Goal: Register for event/course

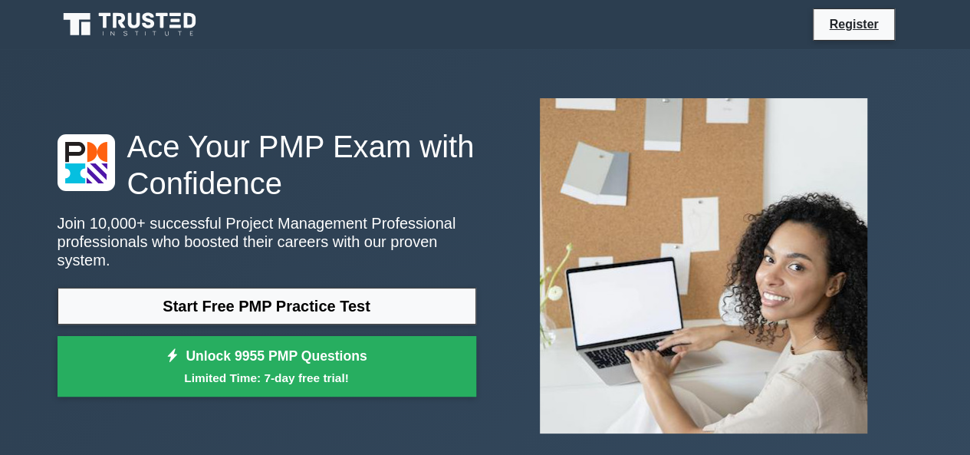
drag, startPoint x: 474, startPoint y: 198, endPoint x: 506, endPoint y: 223, distance: 40.9
click at [474, 197] on h1 "Ace Your PMP Exam with Confidence" at bounding box center [266, 165] width 419 height 74
click at [843, 28] on link "Register" at bounding box center [852, 24] width 67 height 19
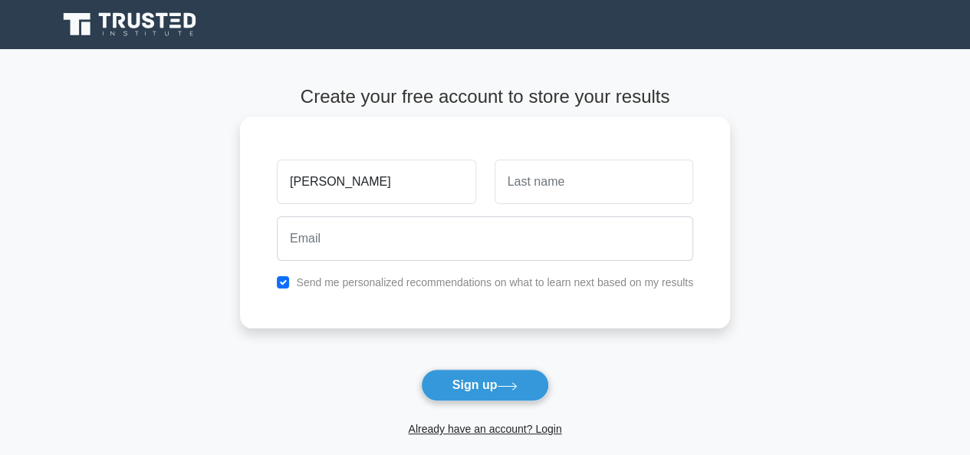
type input "[PERSON_NAME]"
click at [606, 182] on input "text" at bounding box center [593, 181] width 199 height 44
type input "Tiriongo"
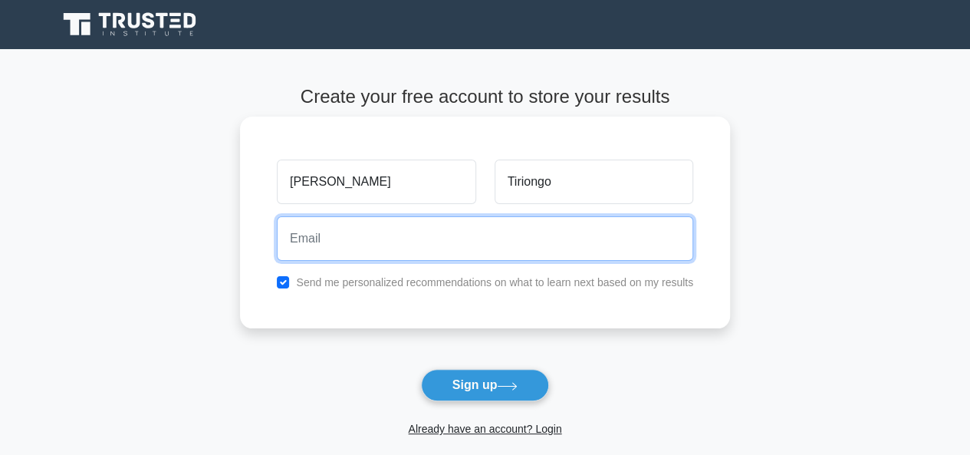
click at [352, 241] on input "email" at bounding box center [485, 238] width 416 height 44
type input "ctiriongo@gmail.com"
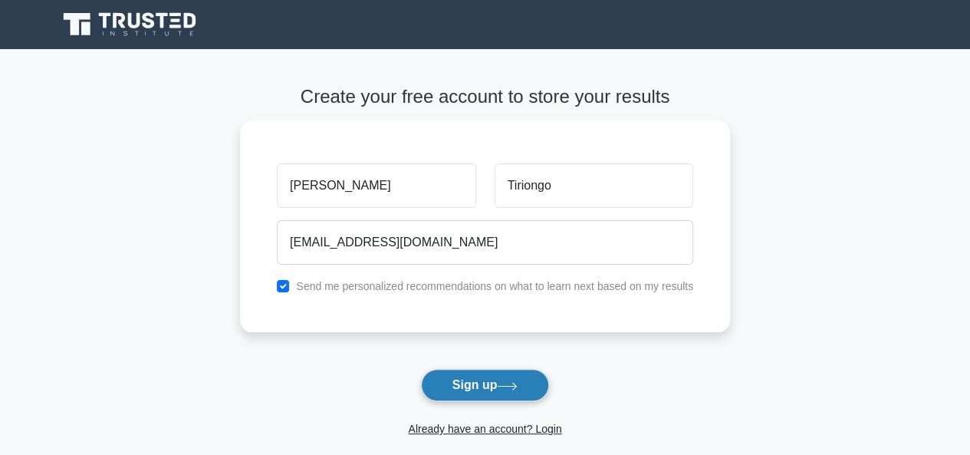
click at [469, 382] on button "Sign up" at bounding box center [485, 385] width 129 height 32
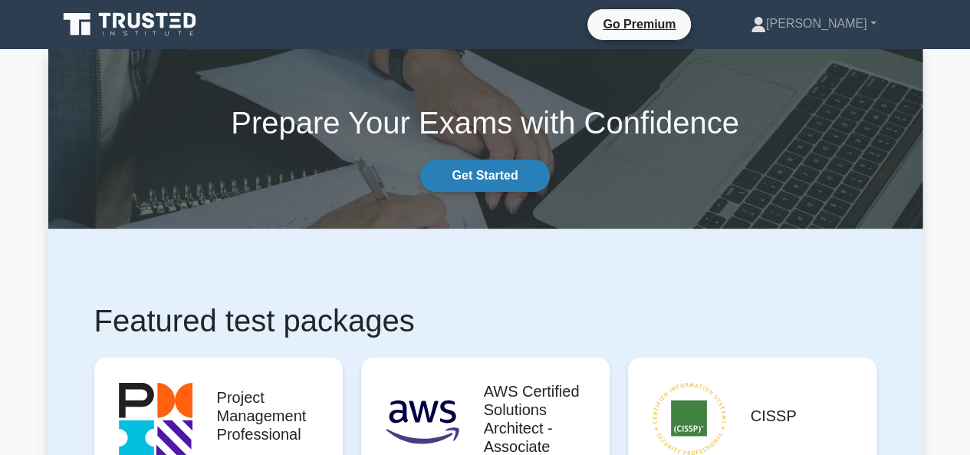
click at [494, 171] on link "Get Started" at bounding box center [484, 175] width 129 height 32
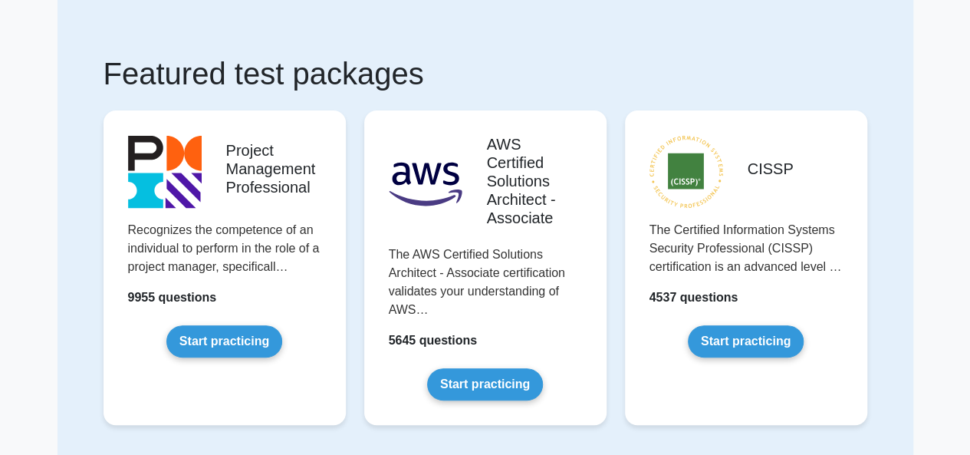
scroll to position [153, 0]
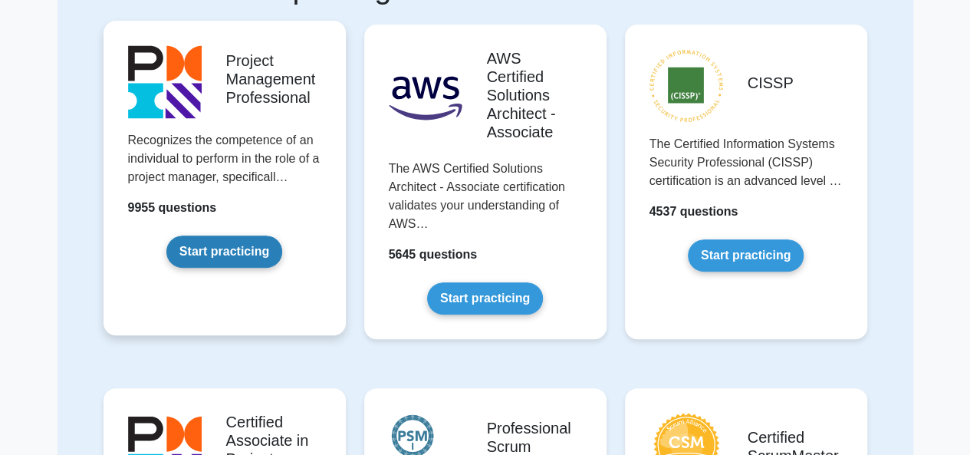
click at [245, 253] on link "Start practicing" at bounding box center [224, 251] width 116 height 32
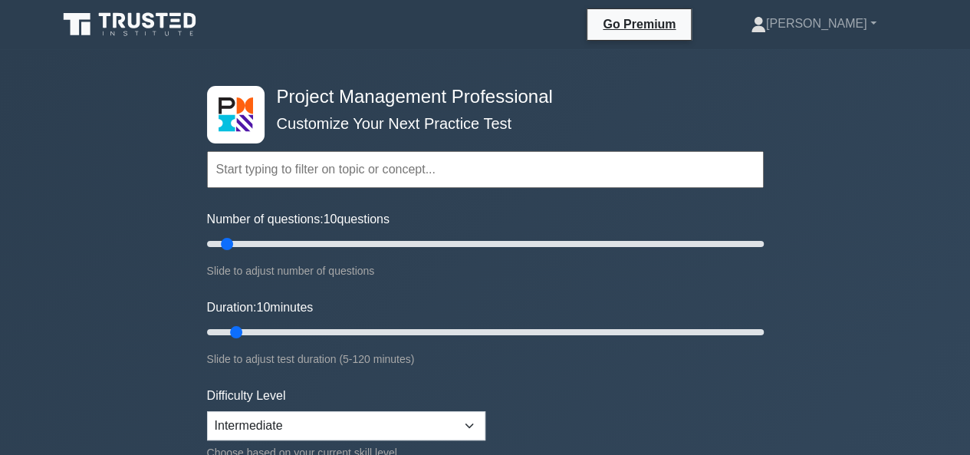
click at [317, 159] on input "text" at bounding box center [485, 169] width 556 height 37
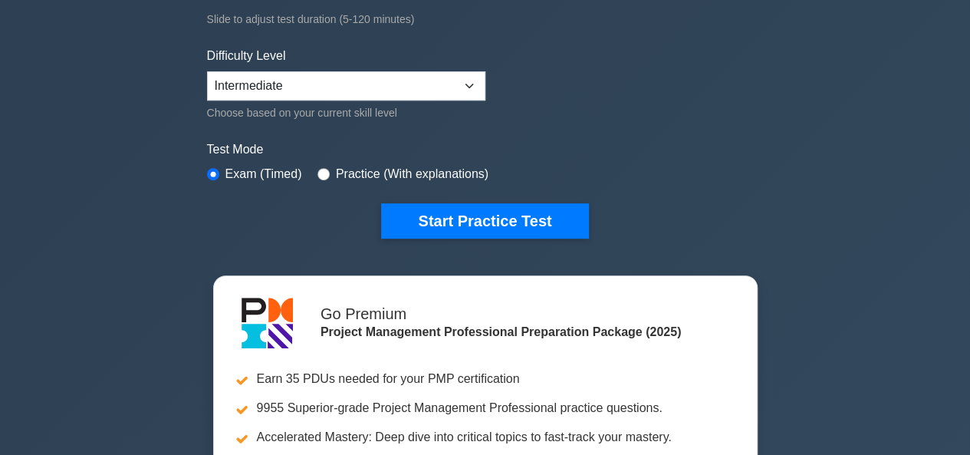
scroll to position [307, 0]
